Goal: Information Seeking & Learning: Learn about a topic

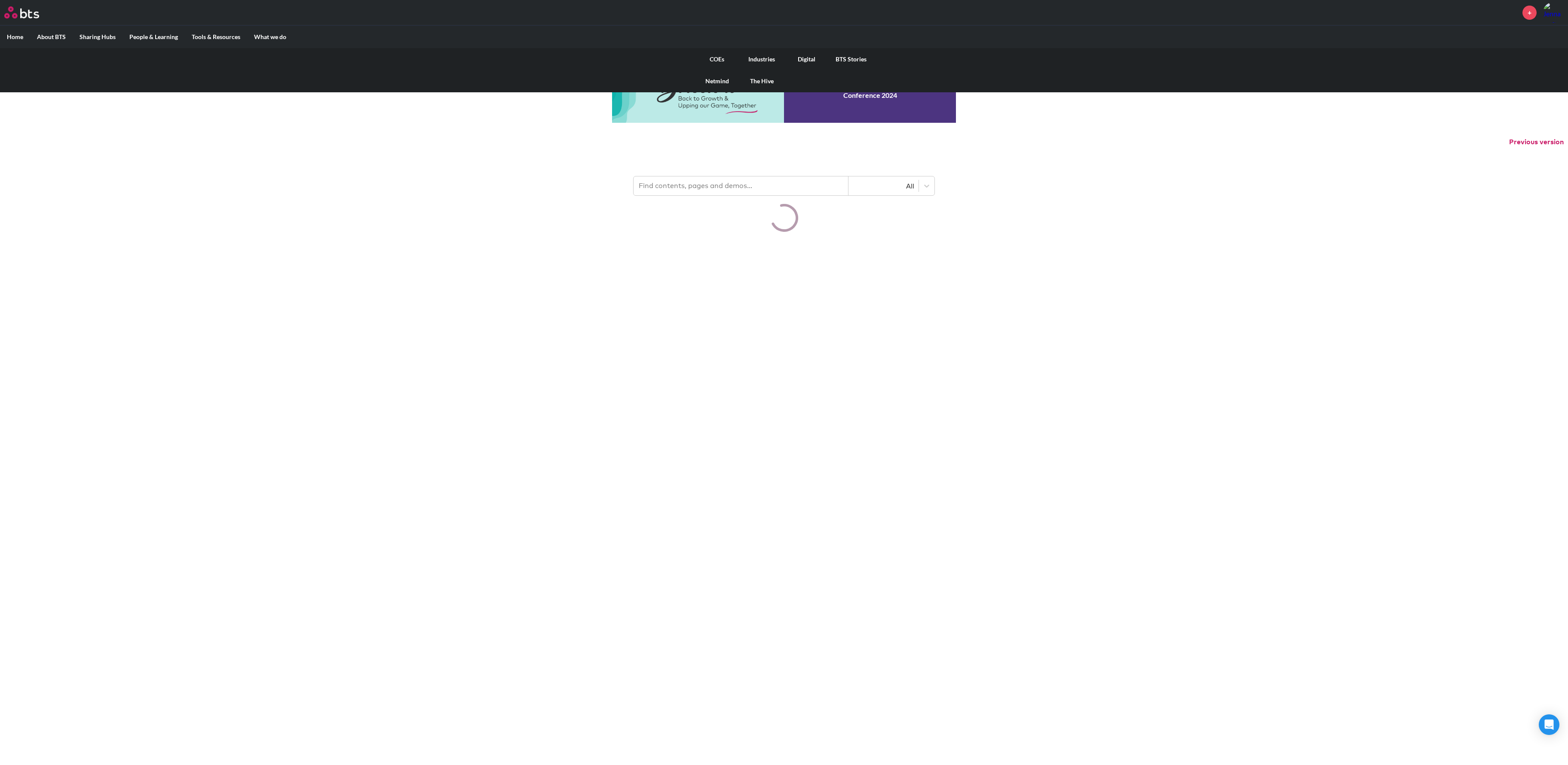
click at [724, 57] on link "COEs" at bounding box center [716, 58] width 45 height 22
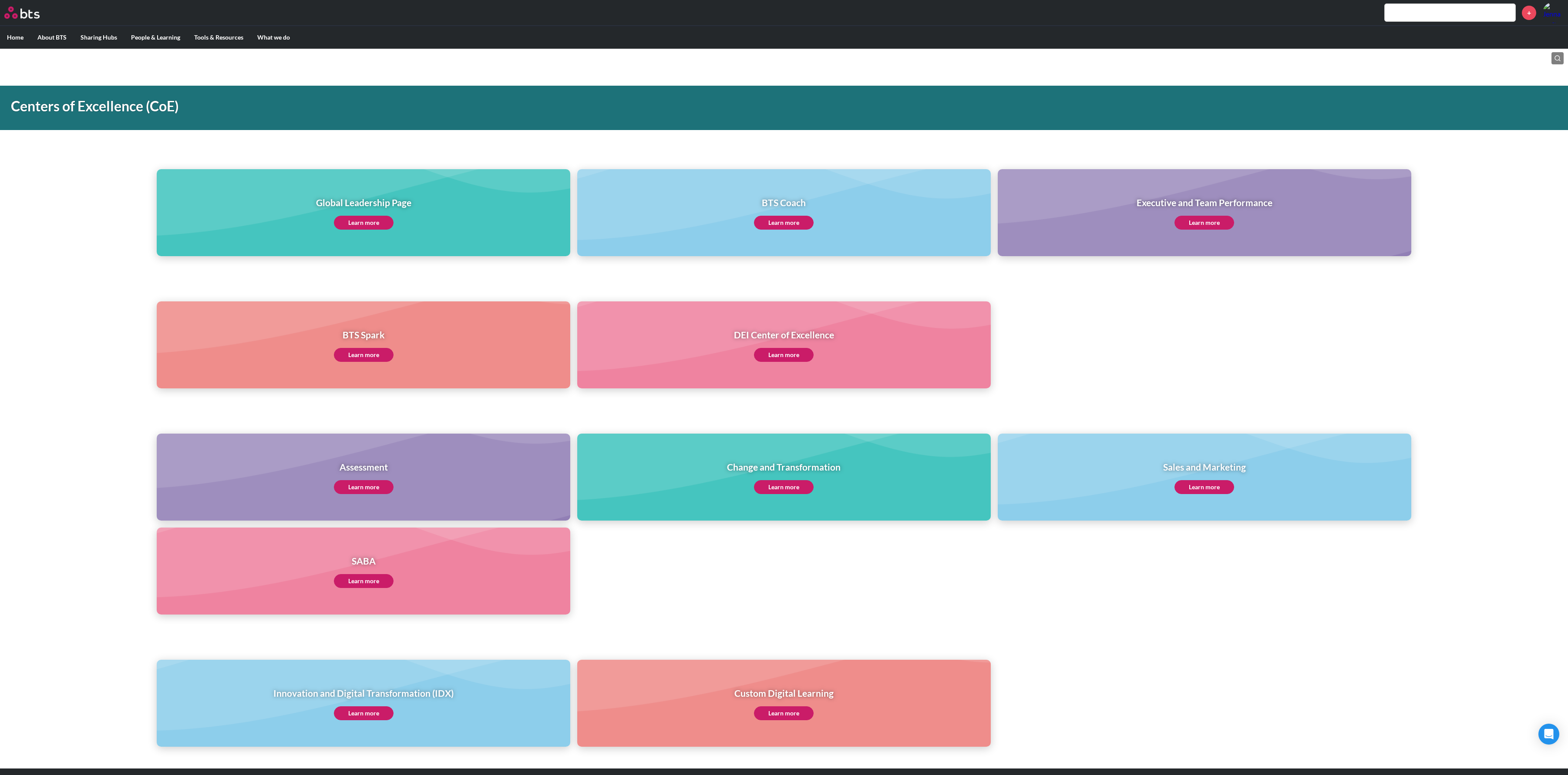
click at [1202, 216] on div "Executive and Team Performance Learn more" at bounding box center [1205, 213] width 136 height 34
click at [1207, 219] on link "Learn more" at bounding box center [1204, 222] width 59 height 14
